Goal: Task Accomplishment & Management: Use online tool/utility

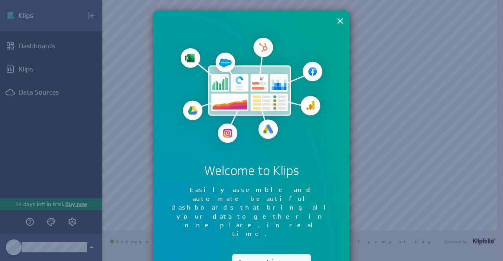
click at [246, 255] on button "Continue" at bounding box center [271, 263] width 79 height 16
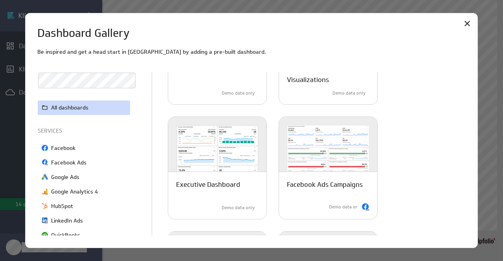
scroll to position [95, 0]
click at [465, 24] on icon "Close" at bounding box center [466, 23] width 9 height 9
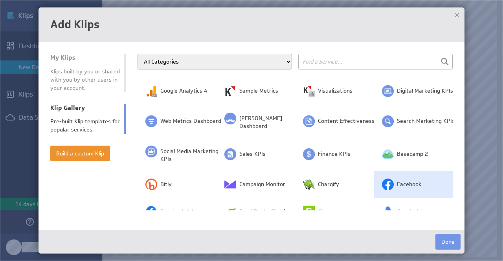
click at [390, 174] on td "Facebook" at bounding box center [413, 184] width 79 height 27
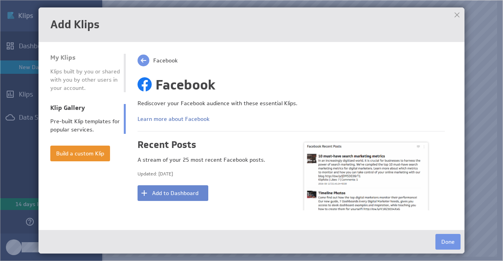
click at [168, 195] on button "Add to Dashboard" at bounding box center [172, 193] width 71 height 16
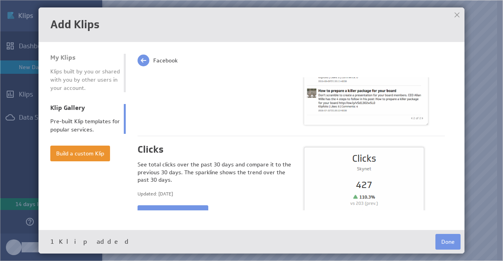
scroll to position [0, 0]
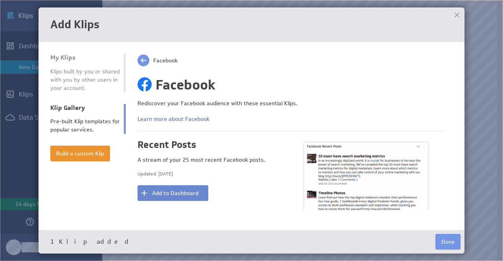
click at [194, 194] on button "Add to Dashboard" at bounding box center [172, 193] width 71 height 16
click at [194, 194] on button "Added!" at bounding box center [172, 193] width 71 height 16
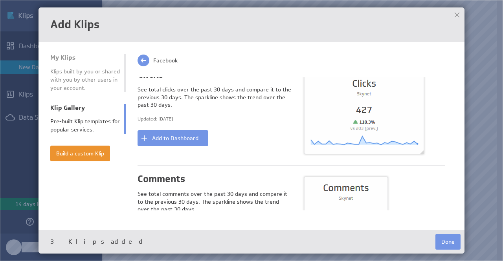
scroll to position [218, 0]
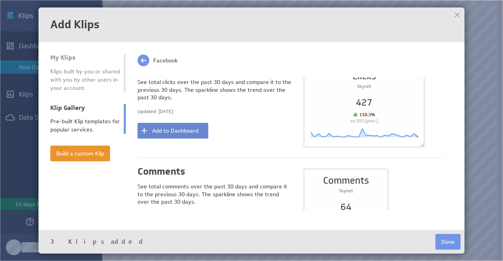
click at [194, 132] on button "Add to Dashboard" at bounding box center [172, 131] width 71 height 16
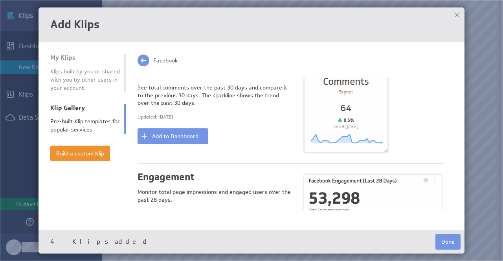
click at [194, 132] on button "Add to Dashboard" at bounding box center [172, 136] width 71 height 16
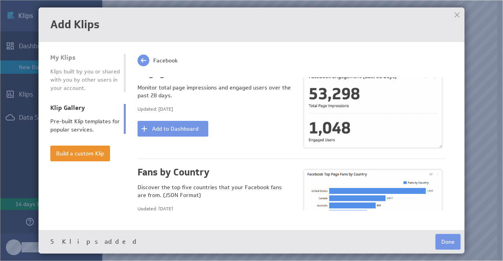
click at [194, 132] on button "Add to Dashboard" at bounding box center [172, 129] width 71 height 16
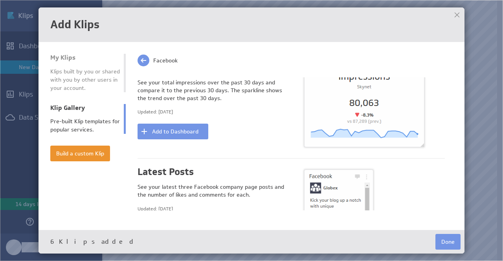
click at [194, 132] on button "Add to Dashboard" at bounding box center [172, 132] width 71 height 16
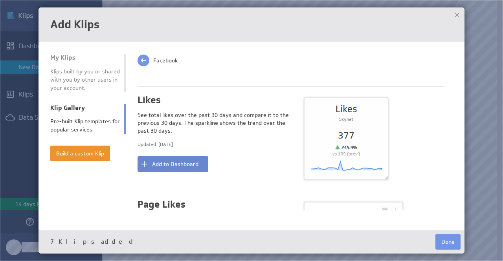
click at [189, 161] on button "Add to Dashboard" at bounding box center [172, 164] width 71 height 16
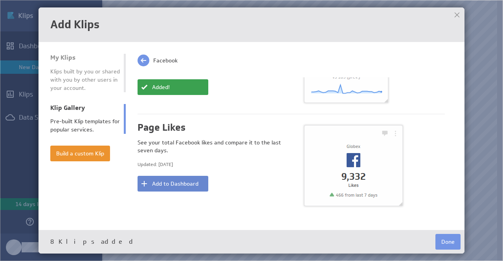
click at [185, 181] on button "Add to Dashboard" at bounding box center [172, 184] width 71 height 16
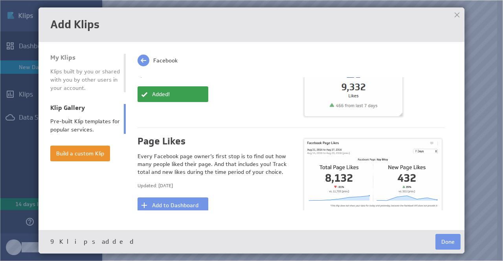
scroll to position [1082, 0]
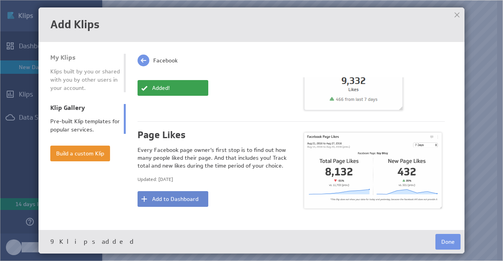
click at [185, 194] on button "Add to Dashboard" at bounding box center [172, 199] width 71 height 16
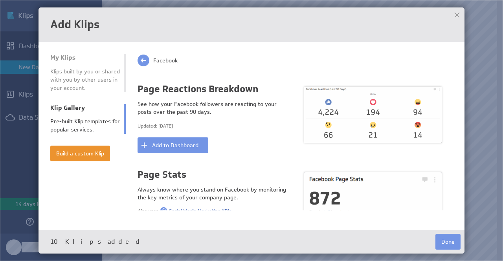
scroll to position [1227, 0]
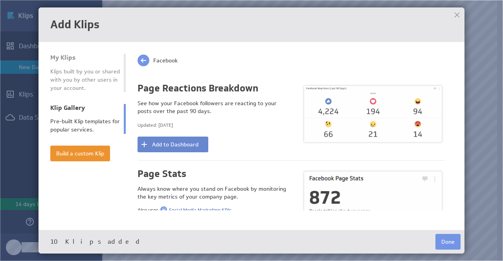
click at [187, 140] on button "Add to Dashboard" at bounding box center [172, 145] width 71 height 16
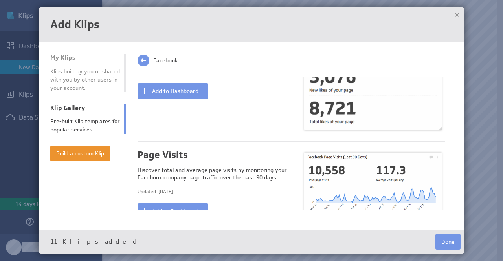
scroll to position [1446, 0]
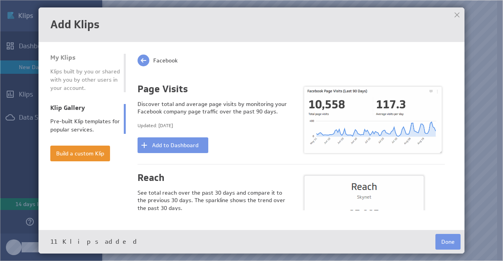
click at [187, 140] on button "Add to Dashboard" at bounding box center [172, 145] width 71 height 16
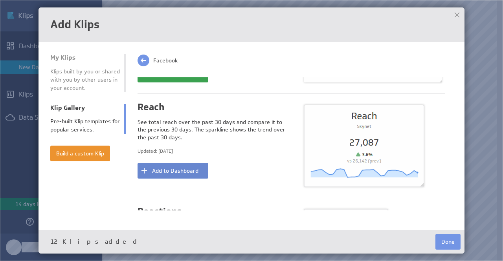
click at [183, 163] on button "Add to Dashboard" at bounding box center [172, 171] width 71 height 16
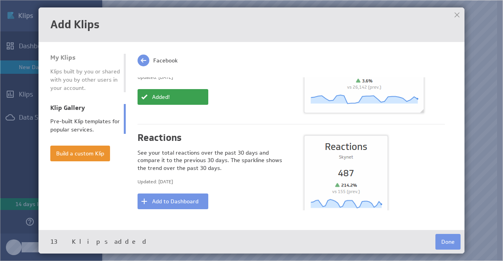
scroll to position [1594, 0]
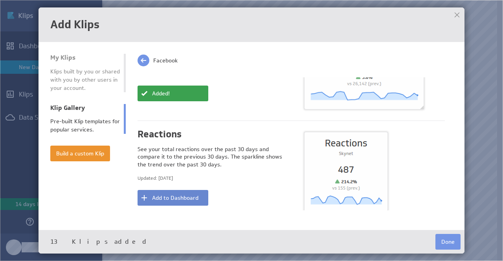
click at [184, 190] on button "Add to Dashboard" at bounding box center [172, 198] width 71 height 16
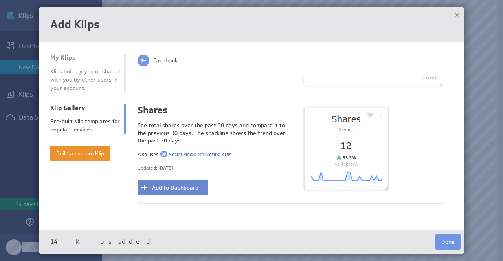
click at [184, 180] on button "Add to Dashboard" at bounding box center [172, 188] width 71 height 16
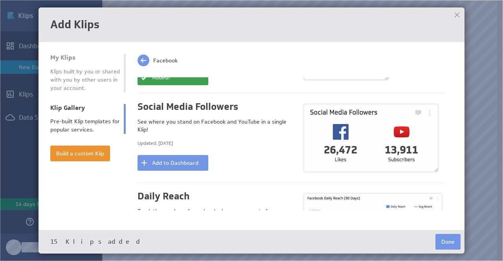
scroll to position [2025, 0]
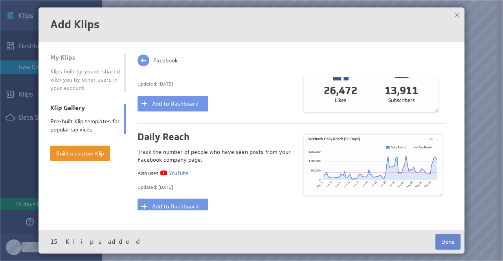
click at [449, 242] on button "Done" at bounding box center [447, 242] width 25 height 16
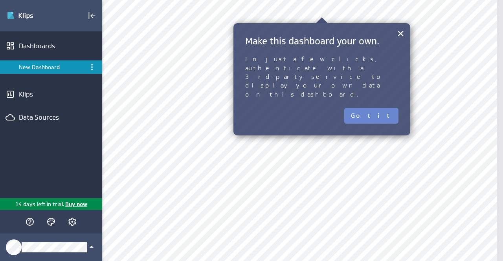
click at [377, 108] on button "Got it" at bounding box center [371, 116] width 54 height 16
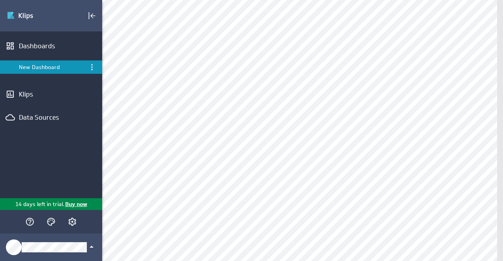
scroll to position [0, 0]
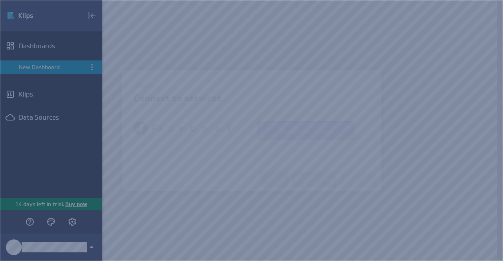
click at [290, 128] on button "Connect an account" at bounding box center [306, 130] width 98 height 19
select select "aef63e97cca8142f80421b68447c033b"
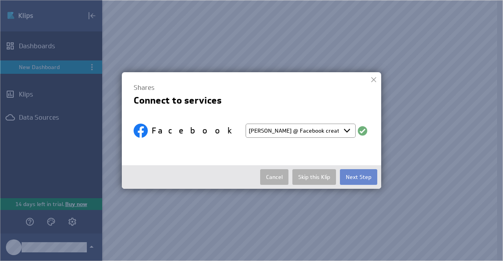
click at [359, 174] on button "Next Step" at bounding box center [358, 177] width 37 height 16
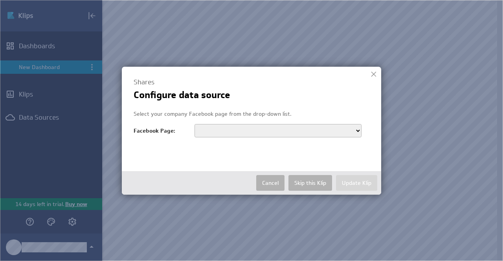
click at [354, 129] on select "Hebbia Extra Inc Beauty of Joseon : 조선미녀 Ace Hardware" at bounding box center [277, 130] width 167 height 13
select select "536737556190276"
click at [194, 124] on select "Hebbia Extra Inc Beauty of Joseon : 조선미녀 Ace Hardware" at bounding box center [277, 130] width 167 height 13
click at [363, 180] on button "Update Klip" at bounding box center [356, 183] width 41 height 16
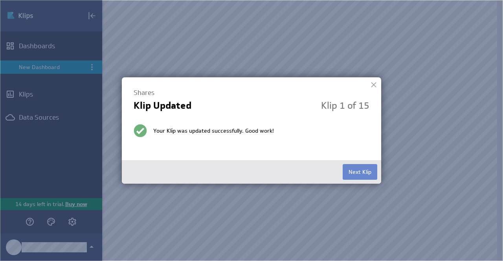
click at [359, 173] on button "Next Klip" at bounding box center [360, 172] width 35 height 16
click at [371, 86] on div at bounding box center [374, 85] width 12 height 12
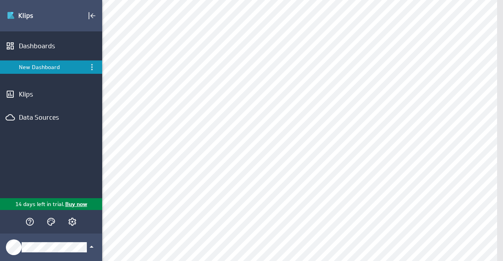
select select "aef63e97cca8142f80421b68447c033b"
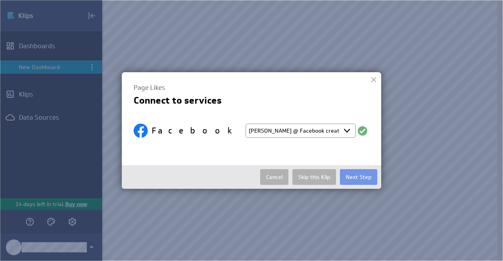
click at [333, 128] on select "Select account Meredith @ Facebook created Aug 18, 2025 at 3:48 PM EDT + Connec…" at bounding box center [301, 131] width 110 height 14
click at [360, 175] on button "Next Step" at bounding box center [358, 177] width 37 height 16
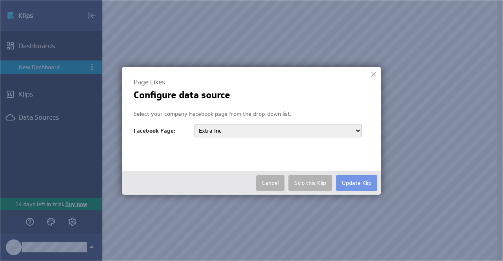
click at [301, 130] on select "Hebbia Extra Inc Beauty of Joseon : 조선미녀 Ace Hardware" at bounding box center [277, 130] width 167 height 13
select select "214818059018406"
click at [194, 124] on select "Hebbia Extra Inc Beauty of Joseon : 조선미녀 Ace Hardware" at bounding box center [277, 130] width 167 height 13
click at [347, 182] on button "Update Klip" at bounding box center [356, 183] width 41 height 16
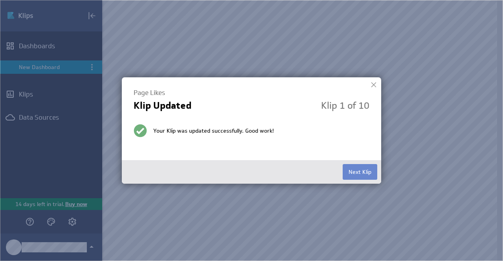
click at [357, 174] on button "Next Klip" at bounding box center [360, 172] width 35 height 16
click at [354, 174] on button "Next Klip" at bounding box center [360, 172] width 35 height 16
click at [363, 174] on button "Next Klip" at bounding box center [360, 172] width 35 height 16
click at [361, 171] on button "Next Klip" at bounding box center [360, 172] width 35 height 16
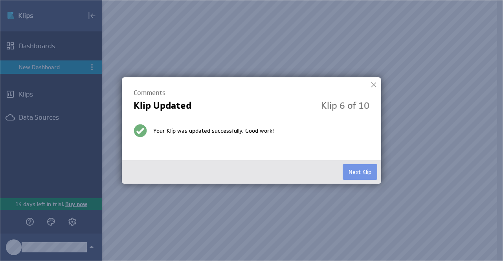
click at [361, 171] on button "Next Klip" at bounding box center [360, 172] width 35 height 16
click at [348, 166] on button "Next Klip" at bounding box center [360, 172] width 35 height 16
click at [350, 167] on button "Next Klip" at bounding box center [360, 172] width 35 height 16
click at [350, 167] on button "Finished" at bounding box center [360, 172] width 33 height 16
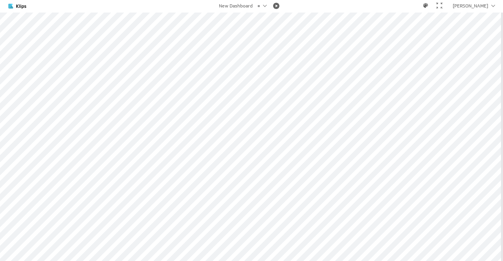
click at [442, 7] on div at bounding box center [439, 5] width 6 height 6
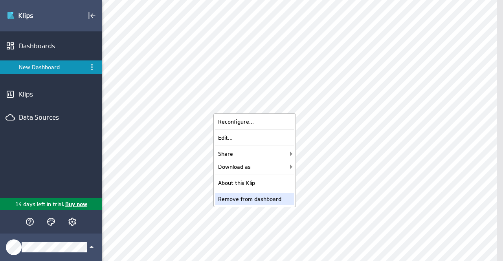
click at [270, 199] on div "Remove from dashboard" at bounding box center [254, 199] width 79 height 13
click at [273, 195] on div "Remove from dashboard" at bounding box center [254, 199] width 79 height 13
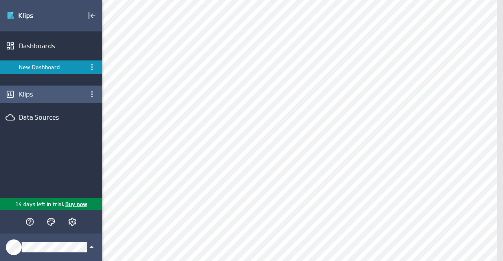
click at [42, 92] on div "Klips" at bounding box center [51, 94] width 64 height 9
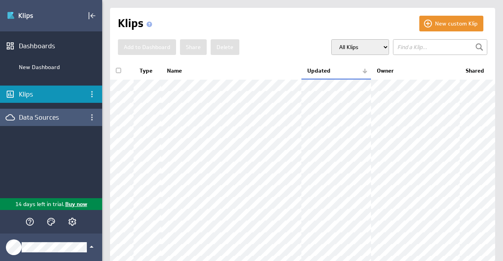
click at [44, 119] on div "Data Sources" at bounding box center [51, 117] width 64 height 9
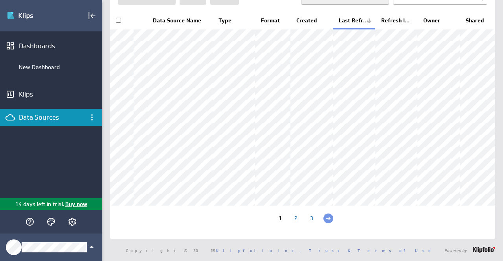
scroll to position [109, 0]
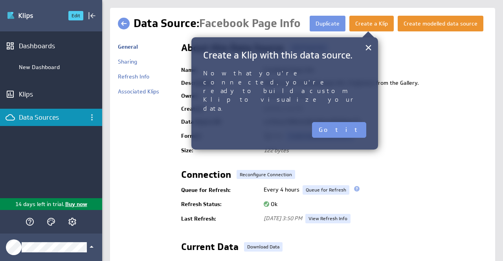
click at [20, 13] on img "Go to Dashboards" at bounding box center [34, 15] width 55 height 13
